Goal: Task Accomplishment & Management: Manage account settings

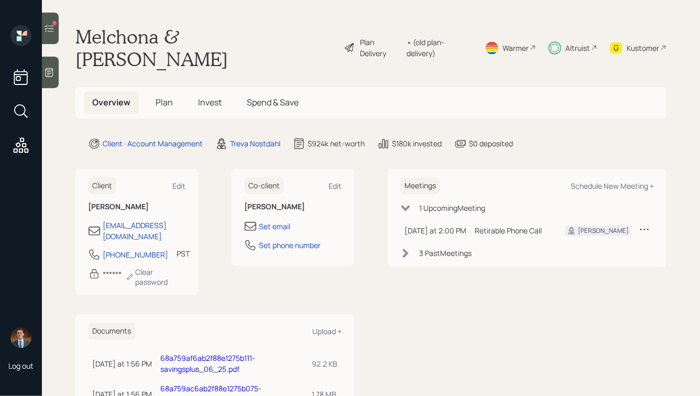
click at [208, 96] on span "Invest" at bounding box center [210, 102] width 24 height 12
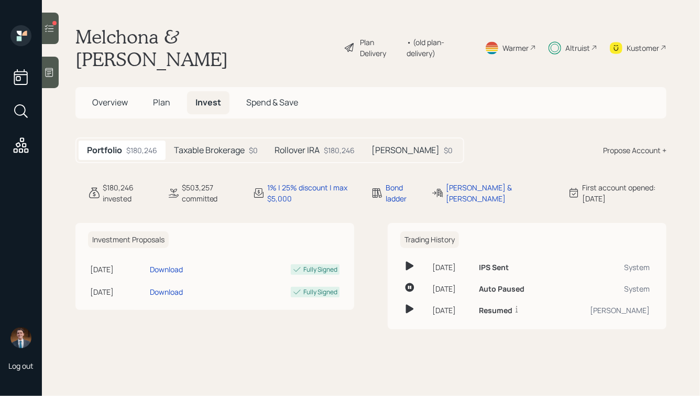
click at [310, 145] on h5 "Rollover IRA" at bounding box center [297, 150] width 45 height 10
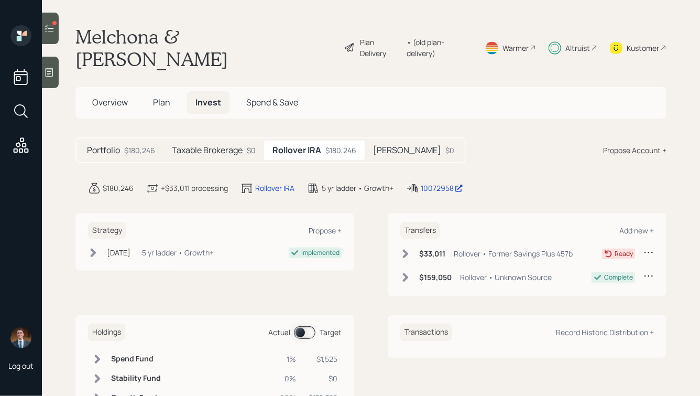
click at [94, 91] on h5 "Overview" at bounding box center [110, 102] width 52 height 23
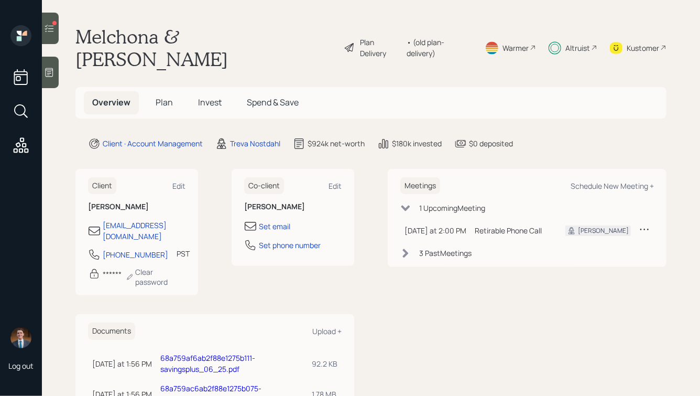
click at [52, 28] on icon at bounding box center [49, 28] width 9 height 7
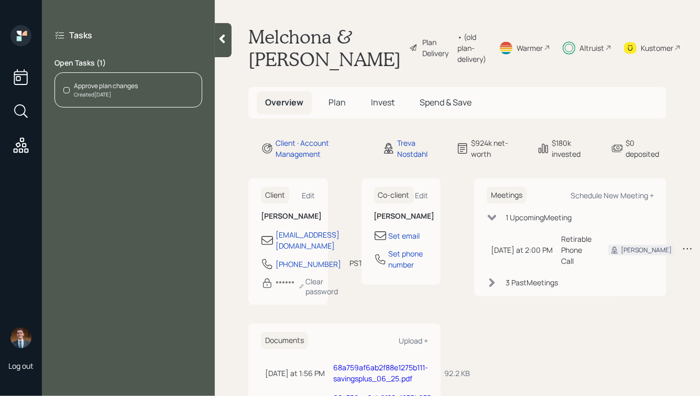
click at [226, 41] on icon at bounding box center [222, 39] width 10 height 10
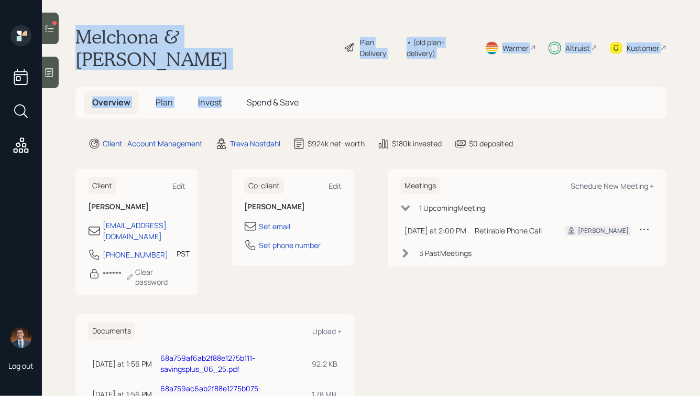
drag, startPoint x: 79, startPoint y: 35, endPoint x: 297, endPoint y: 53, distance: 219.3
click at [297, 53] on main "Melchona & [PERSON_NAME] Plan Delivery • (old plan-delivery) Warmer Altruist Ku…" at bounding box center [371, 198] width 658 height 396
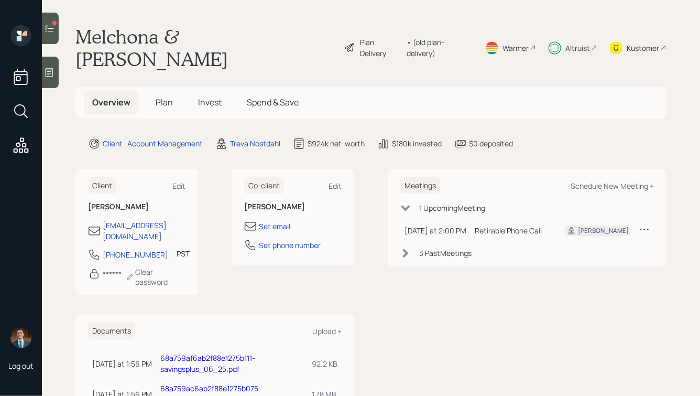
click at [172, 91] on h5 "Plan" at bounding box center [164, 102] width 34 height 23
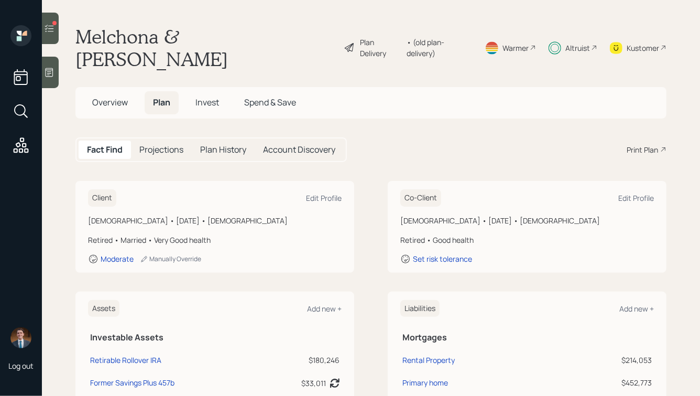
click at [211, 96] on span "Invest" at bounding box center [207, 102] width 24 height 12
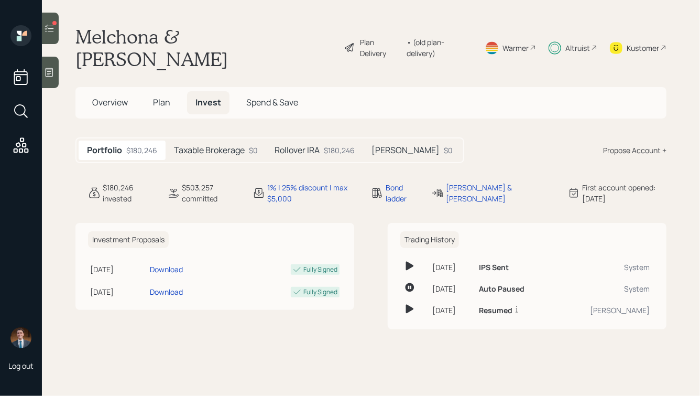
click at [385, 145] on h5 "[PERSON_NAME]" at bounding box center [406, 150] width 68 height 10
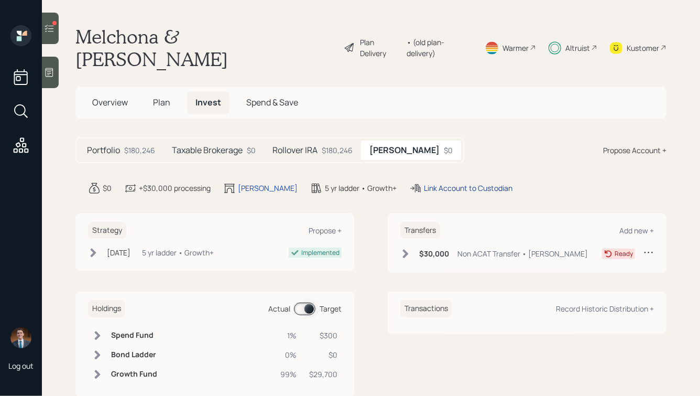
click at [424, 182] on div "Link Account to Custodian" at bounding box center [468, 187] width 89 height 11
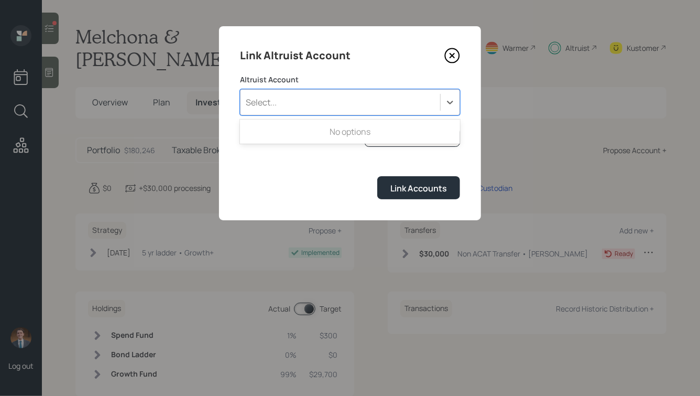
click at [328, 101] on div "Select..." at bounding box center [341, 102] width 200 height 18
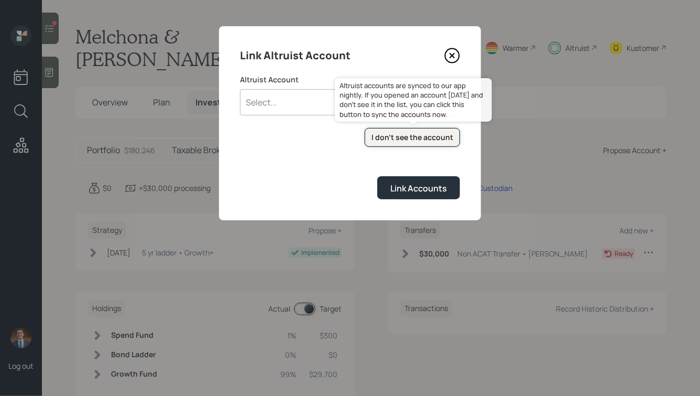
click at [433, 146] on button "I don't see the account" at bounding box center [412, 137] width 95 height 19
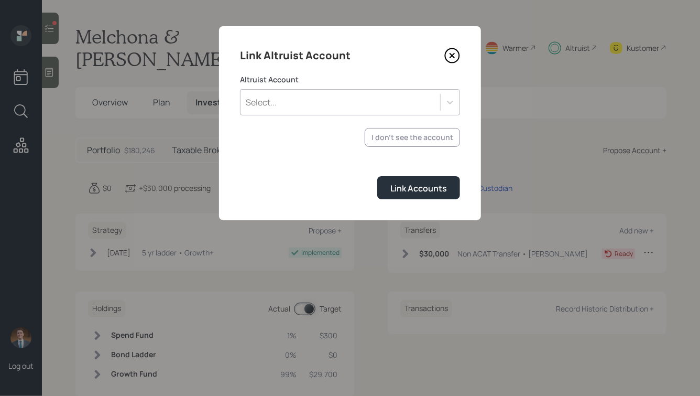
click at [345, 103] on div "Select..." at bounding box center [341, 102] width 200 height 18
click at [353, 164] on form "Altruist Account Select... I don't see the account Altruist accounts are synced…" at bounding box center [350, 136] width 220 height 125
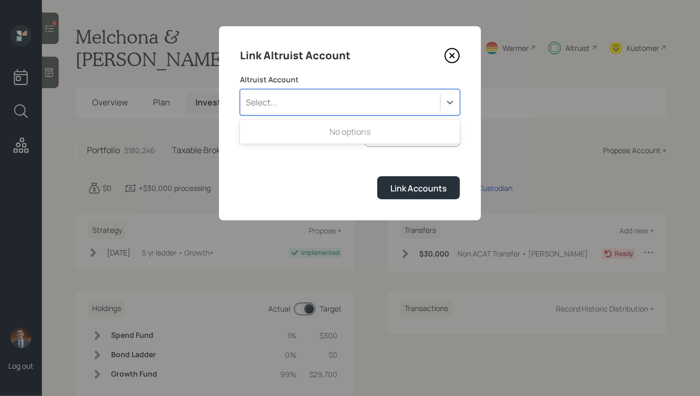
click at [330, 95] on div "Select..." at bounding box center [341, 102] width 200 height 18
click at [456, 57] on icon at bounding box center [452, 56] width 16 height 16
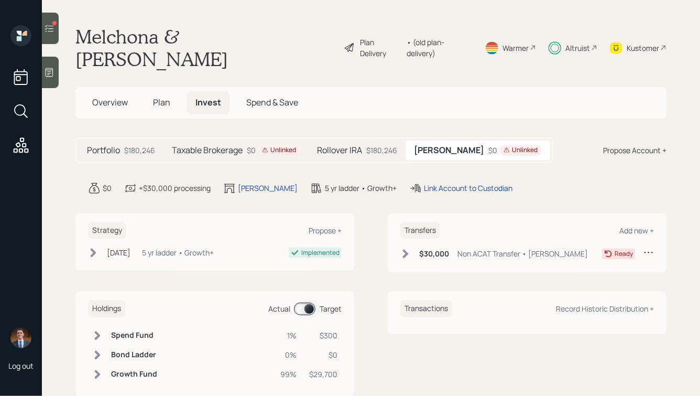
click at [446, 145] on h5 "[PERSON_NAME]" at bounding box center [449, 150] width 70 height 10
click at [424, 182] on div "Link Account to Custodian" at bounding box center [468, 187] width 89 height 11
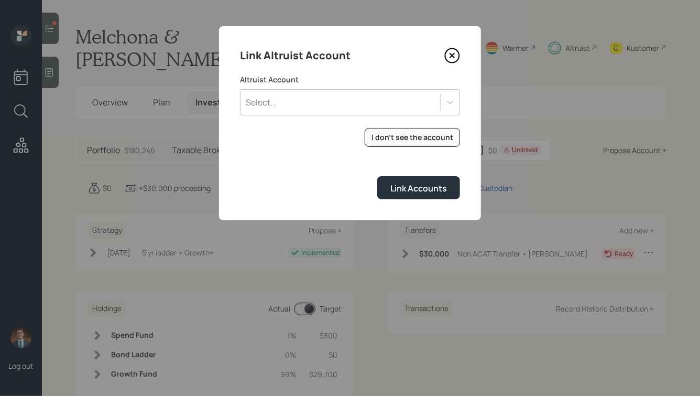
click at [412, 111] on div "Select..." at bounding box center [350, 102] width 220 height 26
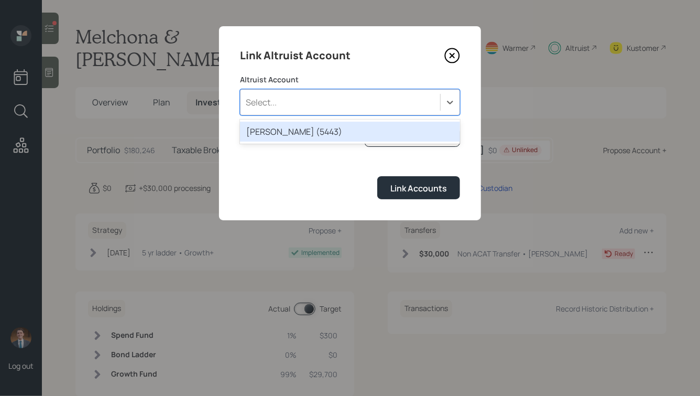
click at [358, 128] on div "[PERSON_NAME] (5443)" at bounding box center [350, 132] width 220 height 20
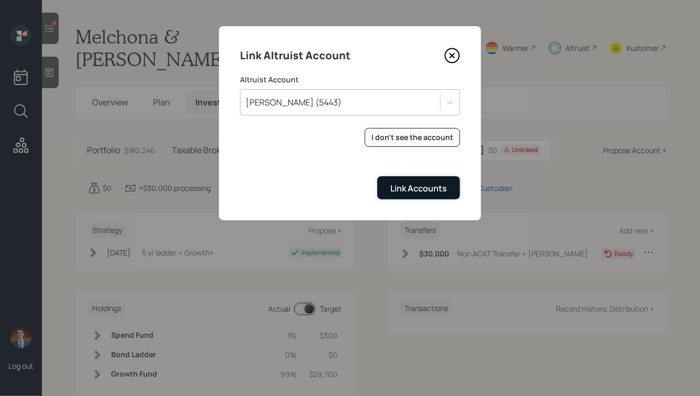
click at [402, 190] on div "Link Accounts" at bounding box center [418, 188] width 57 height 12
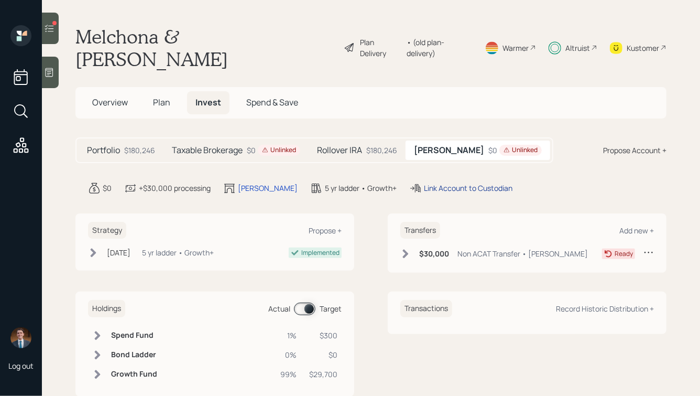
click at [424, 182] on div "Link Account to Custodian" at bounding box center [468, 187] width 89 height 11
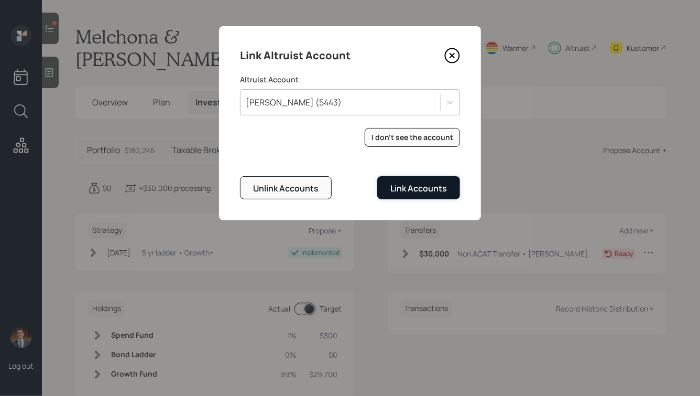
click at [416, 193] on div "Link Accounts" at bounding box center [418, 188] width 57 height 12
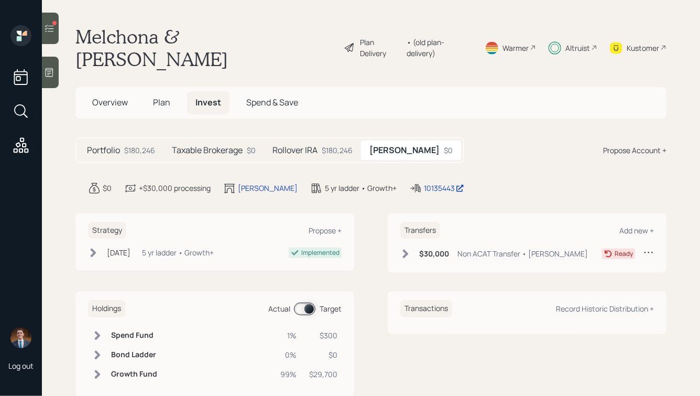
click at [405, 249] on icon at bounding box center [406, 253] width 6 height 9
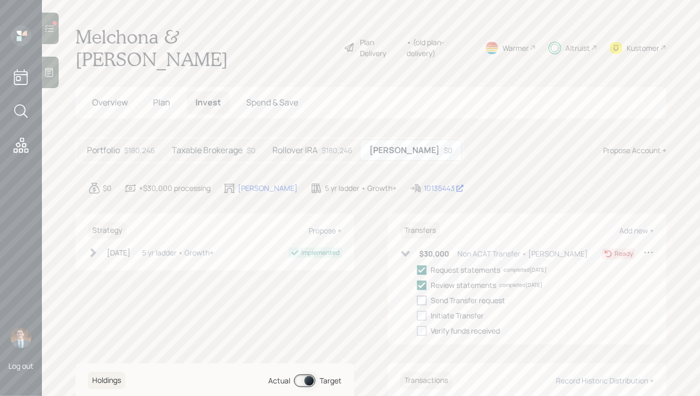
click at [423, 296] on div at bounding box center [421, 300] width 9 height 9
click at [417, 300] on input "checkbox" at bounding box center [417, 300] width 1 height 1
checkbox input "true"
click at [303, 145] on h5 "Rollover IRA" at bounding box center [295, 150] width 45 height 10
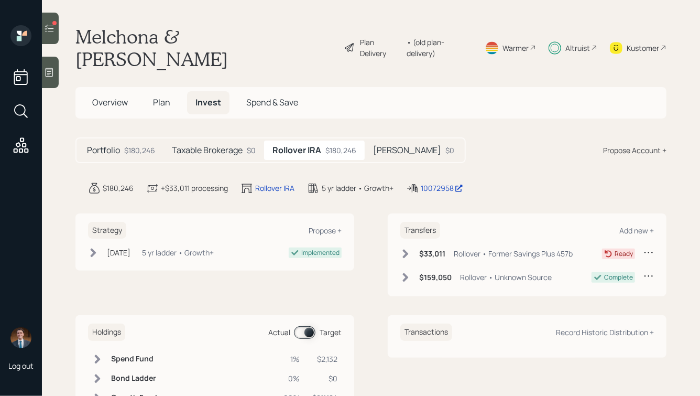
click at [404, 248] on icon at bounding box center [405, 253] width 10 height 10
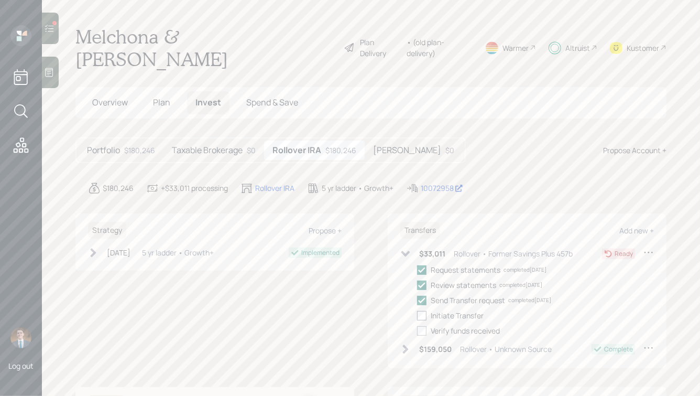
click at [426, 311] on div at bounding box center [421, 315] width 9 height 9
click at [417, 315] on input "checkbox" at bounding box center [417, 315] width 1 height 1
checkbox input "true"
click at [231, 145] on h5 "Taxable Brokerage" at bounding box center [207, 150] width 71 height 10
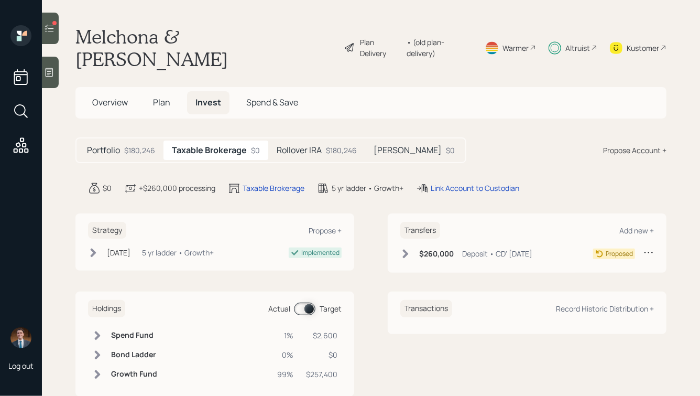
click at [55, 22] on div at bounding box center [54, 23] width 4 height 4
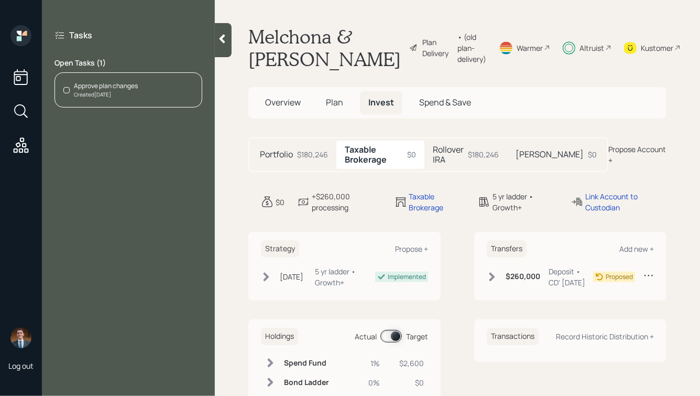
click at [225, 38] on icon at bounding box center [222, 39] width 10 height 10
